Goal: Task Accomplishment & Management: Manage account settings

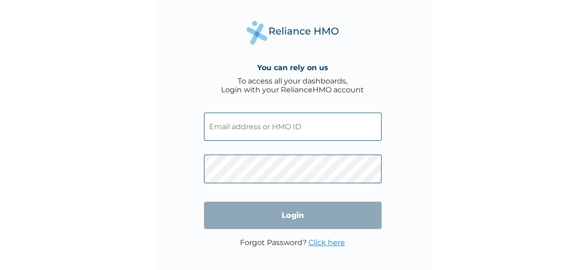
type input "PUB/10036/A"
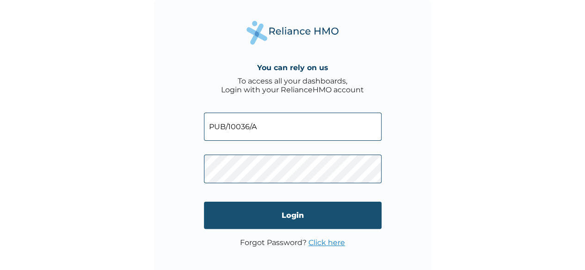
click at [287, 224] on input "Login" at bounding box center [292, 215] width 177 height 27
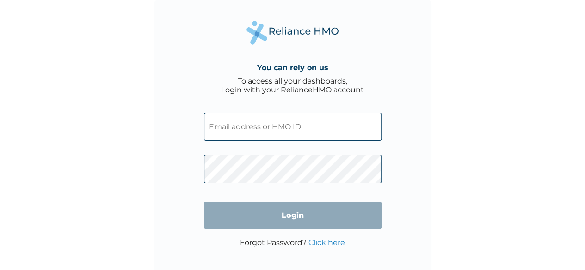
type input "PUB/10036/A"
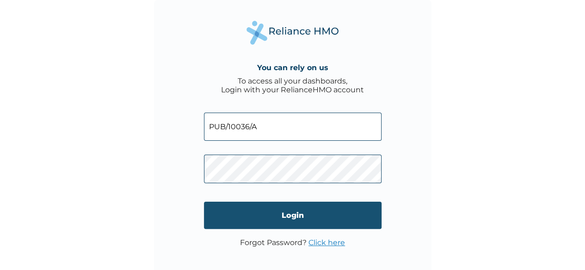
click at [300, 221] on input "Login" at bounding box center [292, 215] width 177 height 27
